Goal: Transaction & Acquisition: Purchase product/service

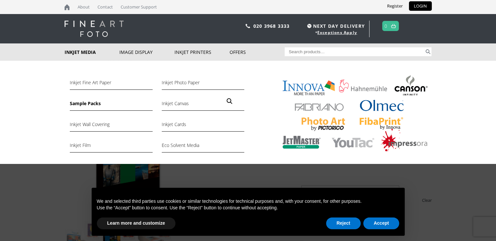
click at [87, 106] on link "Sample Packs" at bounding box center [111, 105] width 83 height 11
click at [91, 105] on link "Sample Packs" at bounding box center [111, 105] width 83 height 11
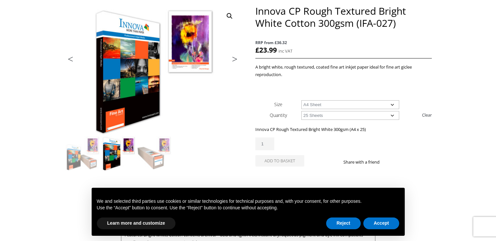
scroll to position [98, 0]
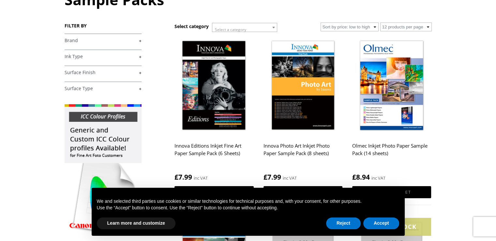
scroll to position [98, 0]
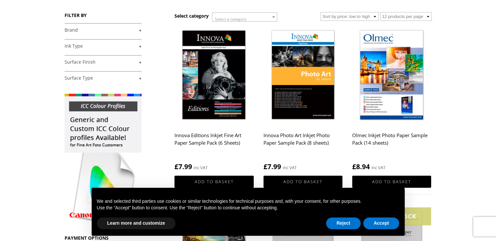
click at [201, 85] on img at bounding box center [214, 75] width 79 height 99
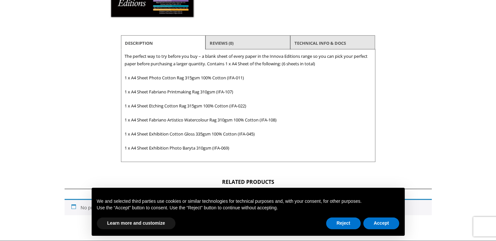
scroll to position [196, 0]
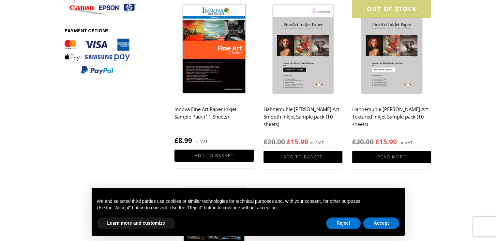
scroll to position [294, 0]
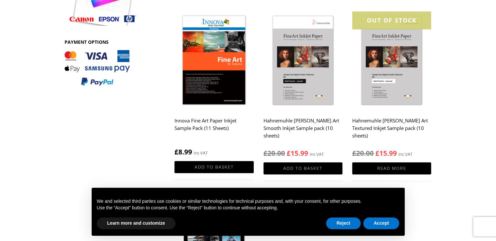
click at [207, 68] on img at bounding box center [214, 60] width 79 height 99
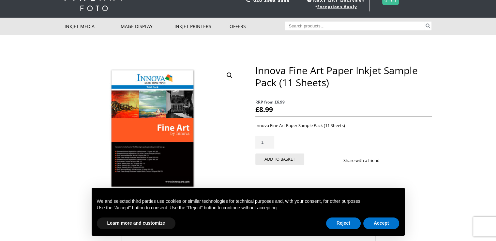
scroll to position [65, 0]
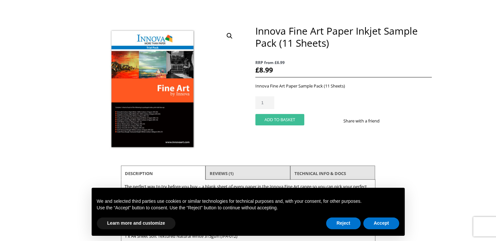
click at [269, 122] on button "Add to basket" at bounding box center [279, 119] width 49 height 11
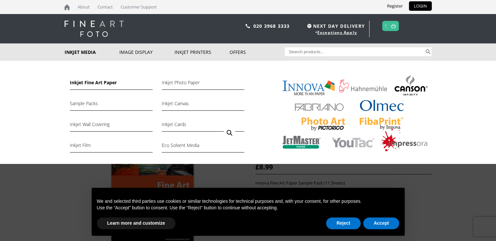
click at [97, 81] on link "Inkjet Fine Art Paper" at bounding box center [111, 84] width 83 height 11
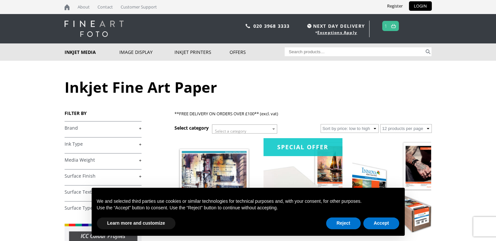
click at [394, 23] on link at bounding box center [394, 25] width 8 height 9
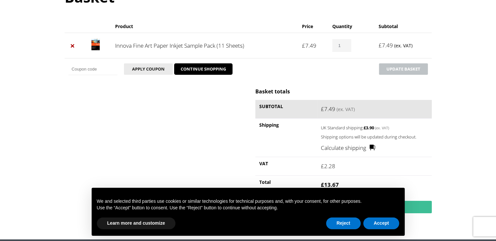
scroll to position [131, 0]
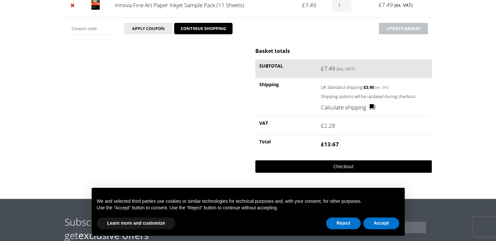
click at [357, 164] on link "Checkout" at bounding box center [343, 166] width 176 height 12
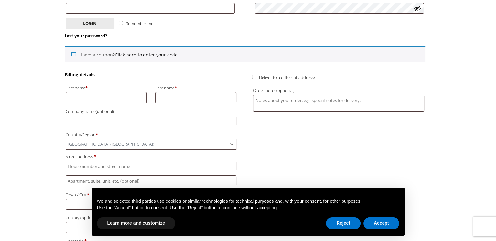
scroll to position [98, 0]
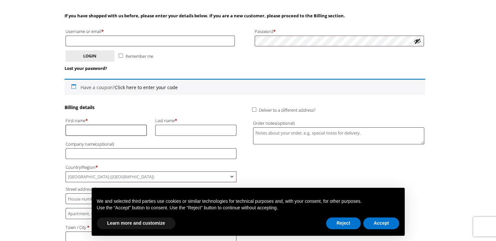
click at [125, 128] on input "First name *" at bounding box center [107, 130] width 82 height 11
type input "[PERSON_NAME]"
type input "[EMAIL_ADDRESS][DOMAIN_NAME]"
type input "Robins"
type input "[STREET_ADDRESS][PERSON_NAME]"
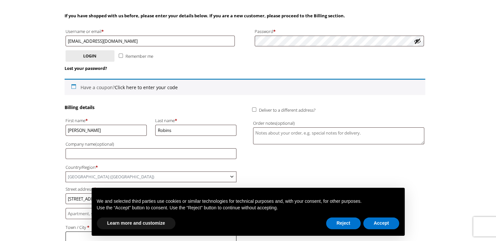
type input "[GEOGRAPHIC_DATA]"
type input "NE6 5XR"
type input "[PHONE_NUMBER]"
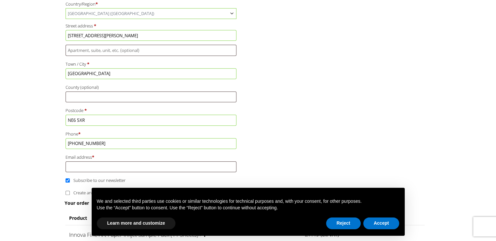
scroll to position [359, 0]
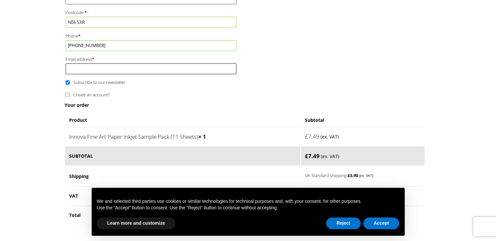
click at [129, 66] on input "Email address *" at bounding box center [151, 68] width 171 height 11
type input "[EMAIL_ADDRESS][DOMAIN_NAME]"
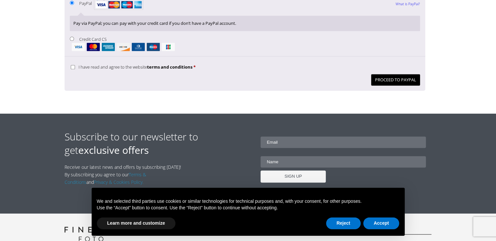
scroll to position [620, 0]
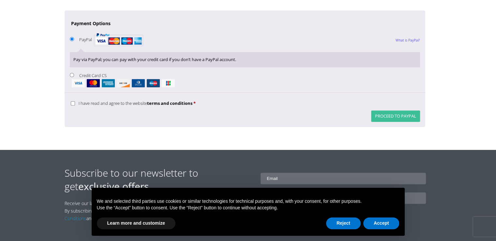
click at [411, 115] on button "Proceed to PayPal" at bounding box center [395, 115] width 49 height 11
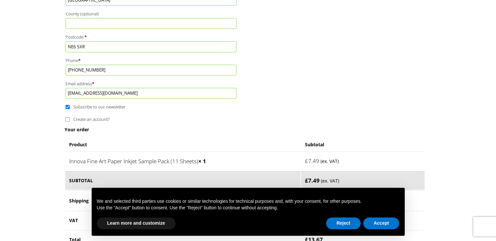
scroll to position [397, 0]
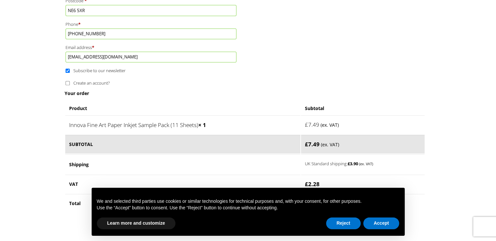
click at [77, 68] on span "Subscribe to our newsletter" at bounding box center [99, 71] width 52 height 6
click at [70, 69] on input "Subscribe to our newsletter" at bounding box center [68, 71] width 4 height 4
checkbox input "false"
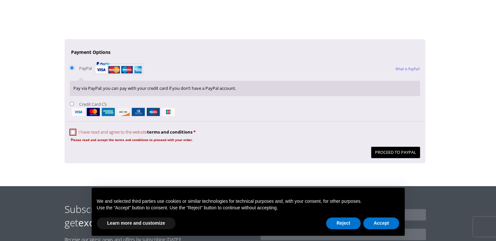
scroll to position [658, 0]
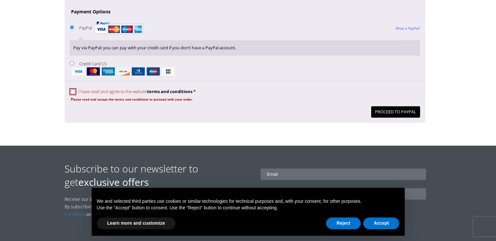
click at [85, 88] on span "I have read and agree to the website terms and conditions" at bounding box center [136, 91] width 114 height 6
click at [75, 89] on input "I have read and agree to the website terms and conditions *" at bounding box center [73, 91] width 4 height 4
checkbox input "true"
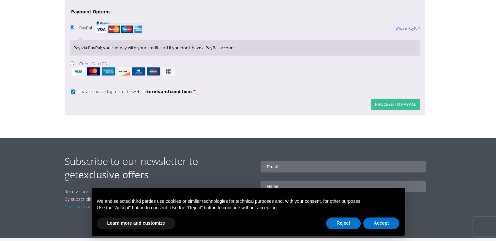
click at [388, 105] on button "Proceed to PayPal" at bounding box center [395, 104] width 49 height 11
